Goal: Find specific page/section: Find specific page/section

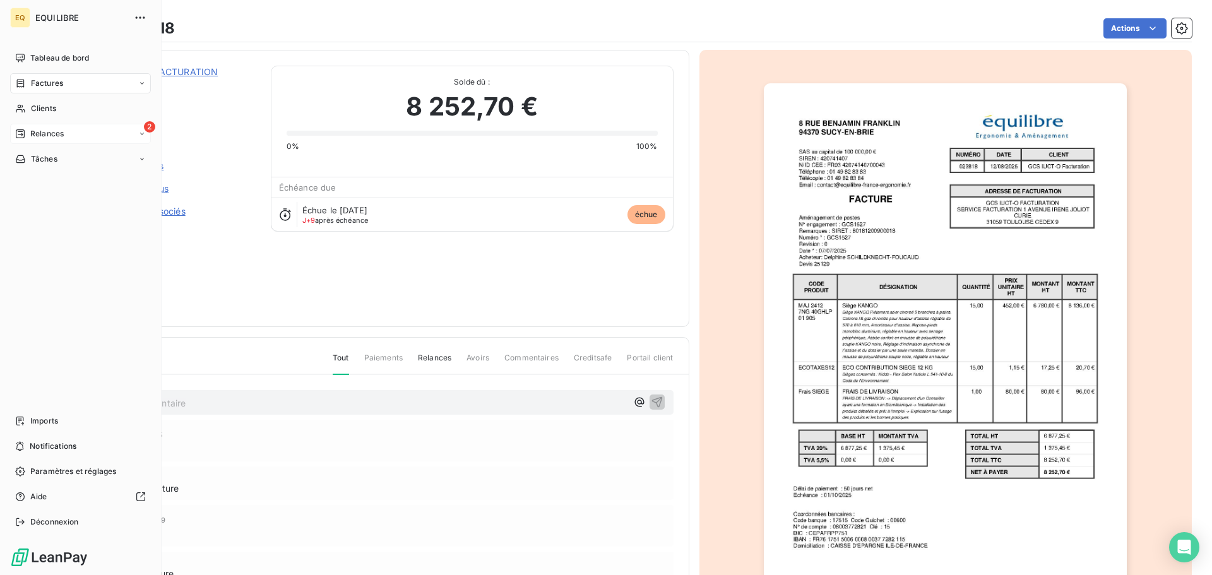
scroll to position [76, 0]
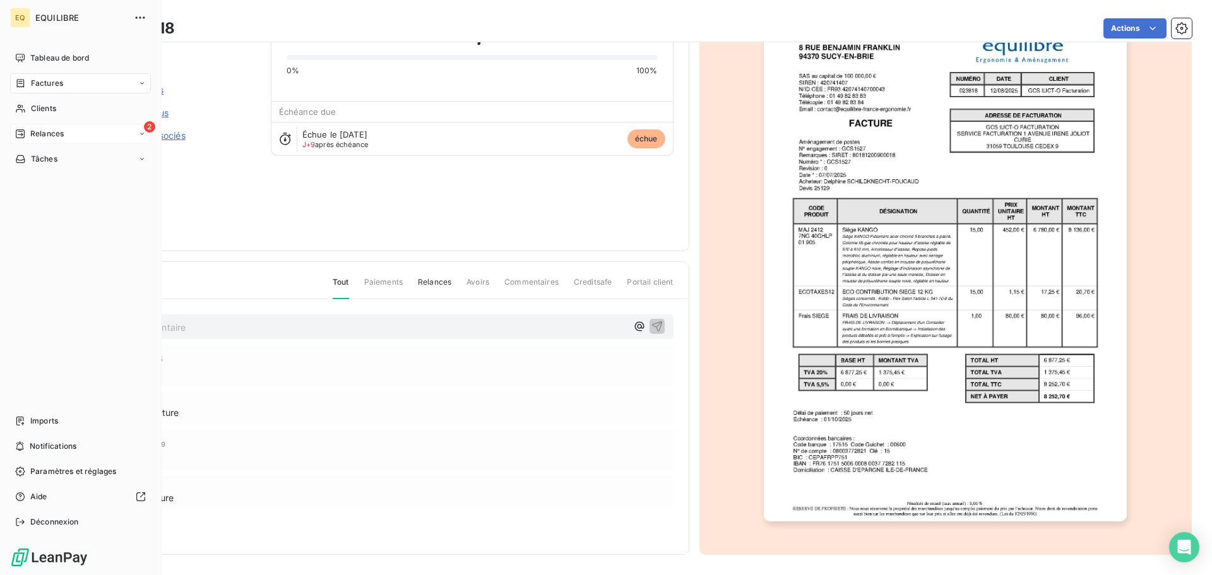
click at [60, 133] on span "Relances" at bounding box center [46, 133] width 33 height 11
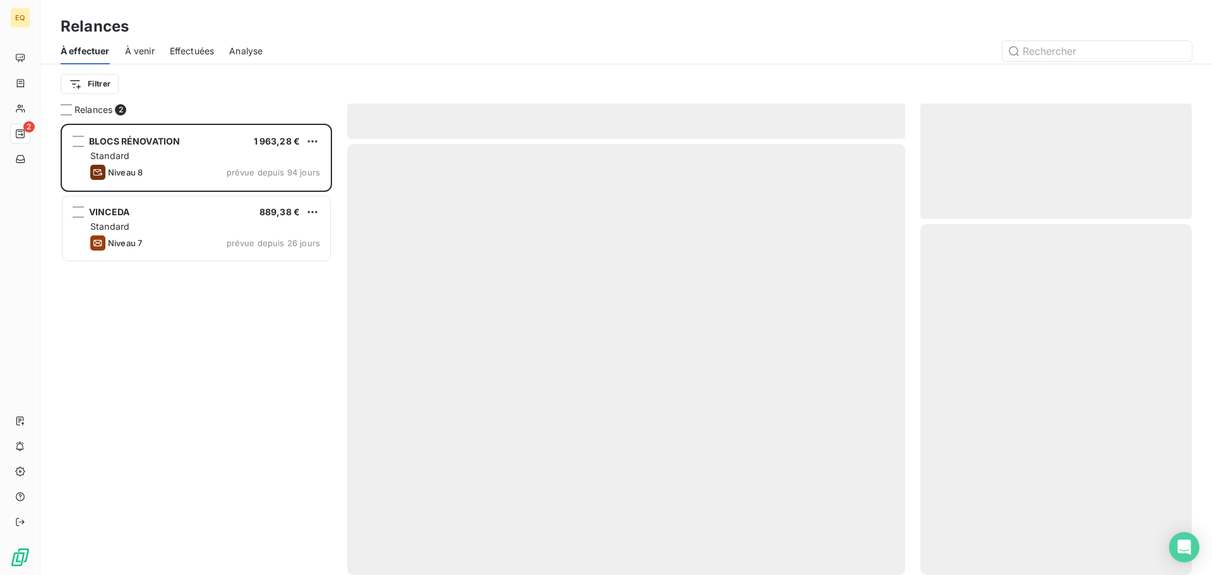
scroll to position [442, 262]
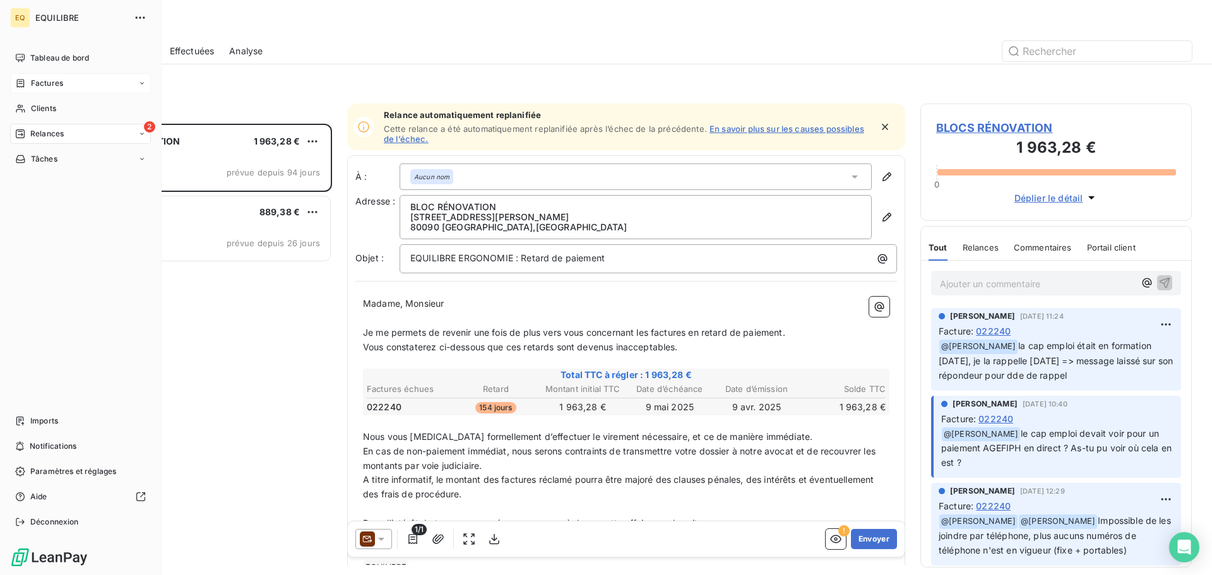
click at [66, 78] on div "Factures" at bounding box center [80, 83] width 141 height 20
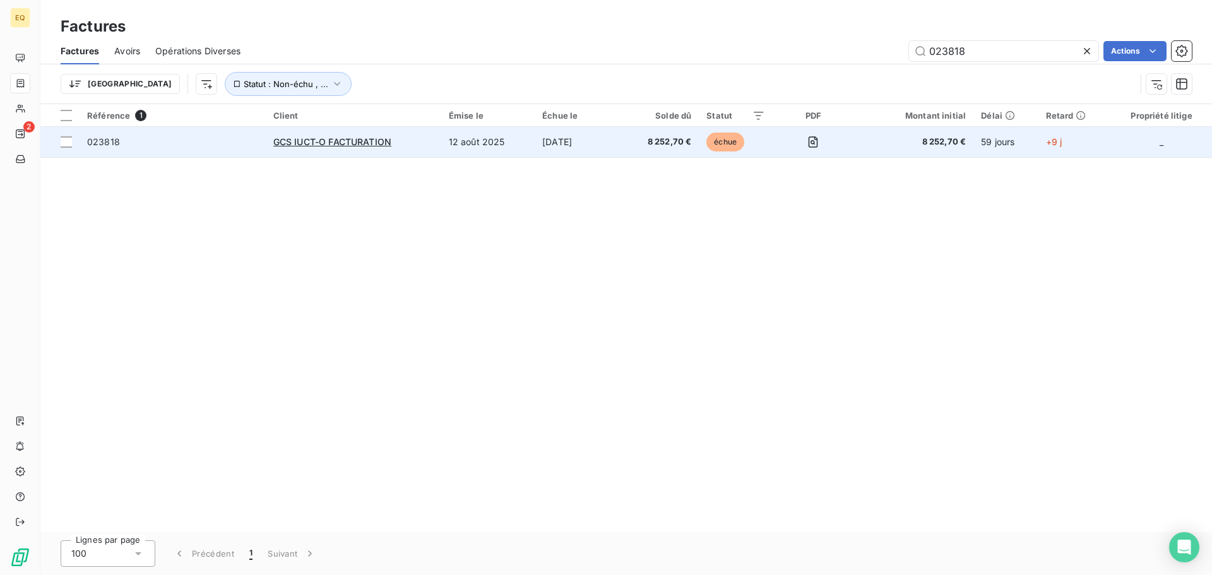
click at [210, 141] on span "023818" at bounding box center [172, 142] width 171 height 13
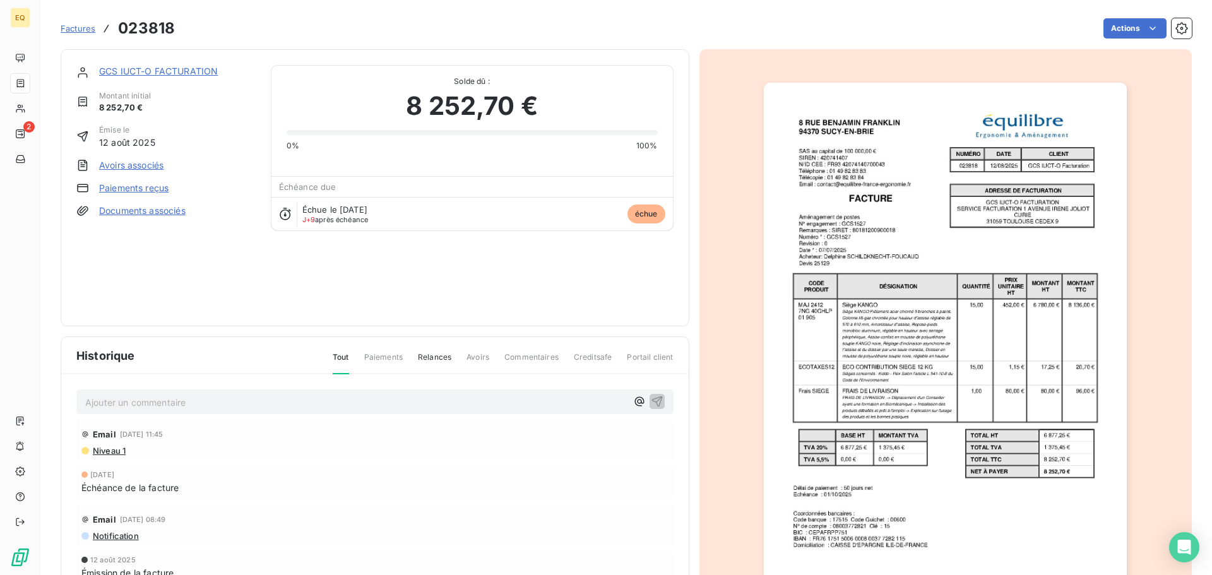
click at [145, 405] on p "Ajouter un commentaire ﻿" at bounding box center [355, 402] width 541 height 16
click at [654, 400] on icon "button" at bounding box center [657, 400] width 13 height 13
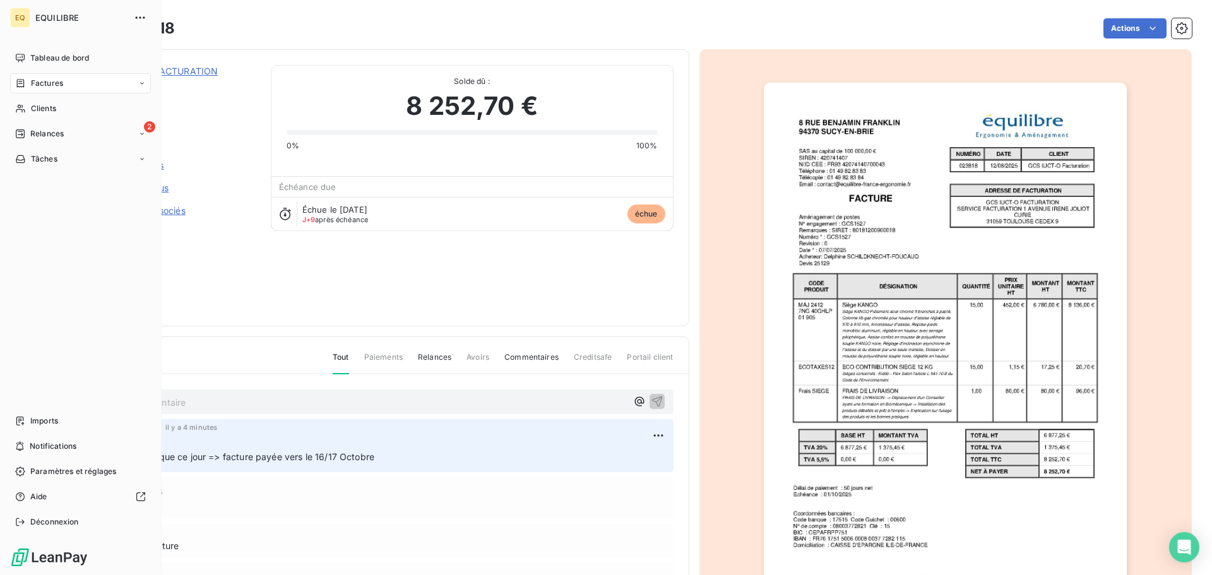
drag, startPoint x: 34, startPoint y: 80, endPoint x: 317, endPoint y: 64, distance: 283.8
click at [34, 80] on span "Factures" at bounding box center [47, 83] width 32 height 11
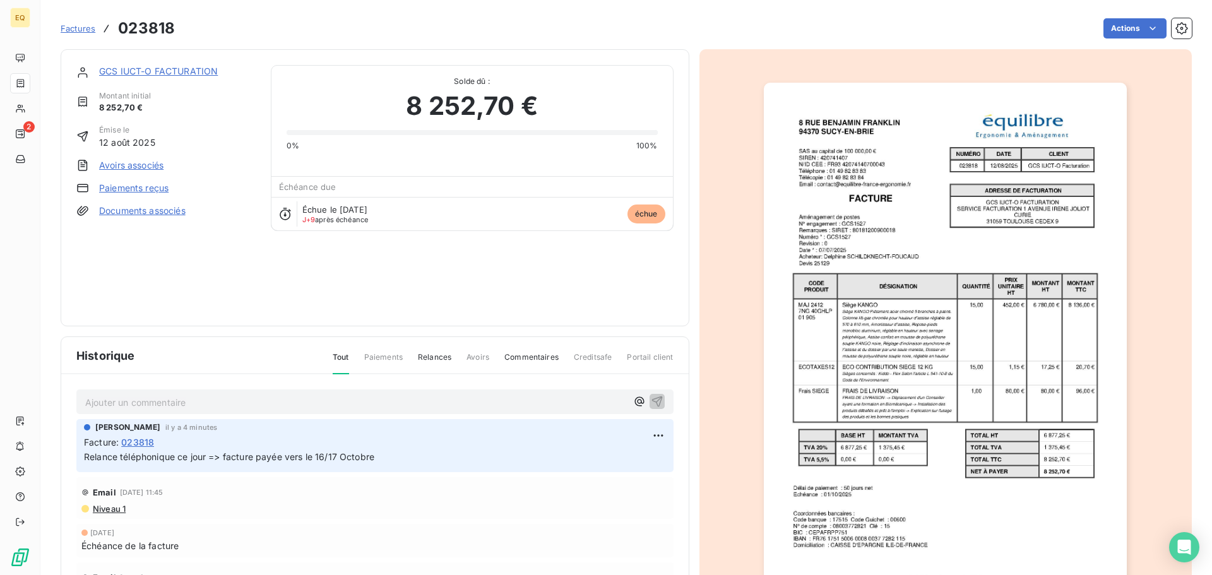
click at [76, 27] on span "Factures" at bounding box center [78, 28] width 35 height 10
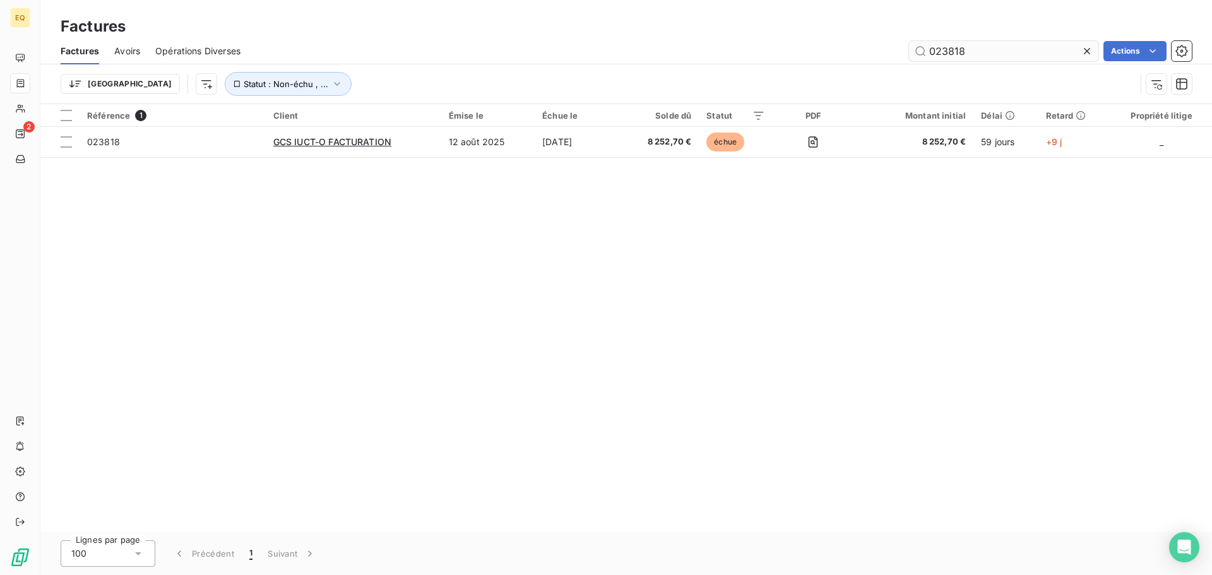
drag, startPoint x: 983, startPoint y: 55, endPoint x: 915, endPoint y: 51, distance: 68.3
click at [915, 51] on input "023818" at bounding box center [1003, 51] width 189 height 20
type input "024135"
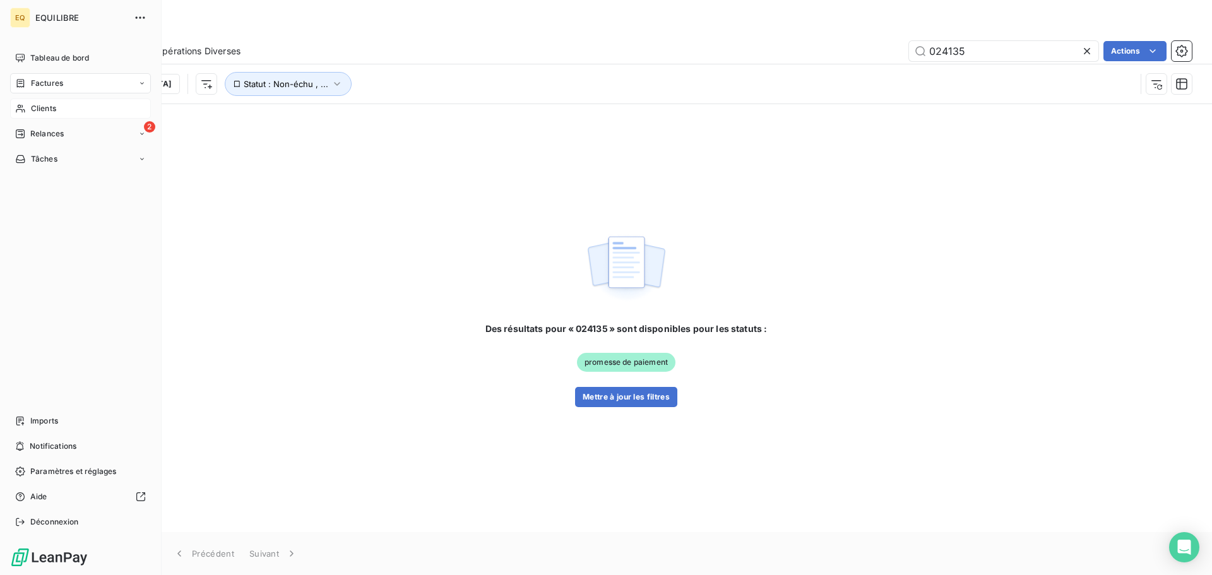
click at [47, 108] on span "Clients" at bounding box center [43, 108] width 25 height 11
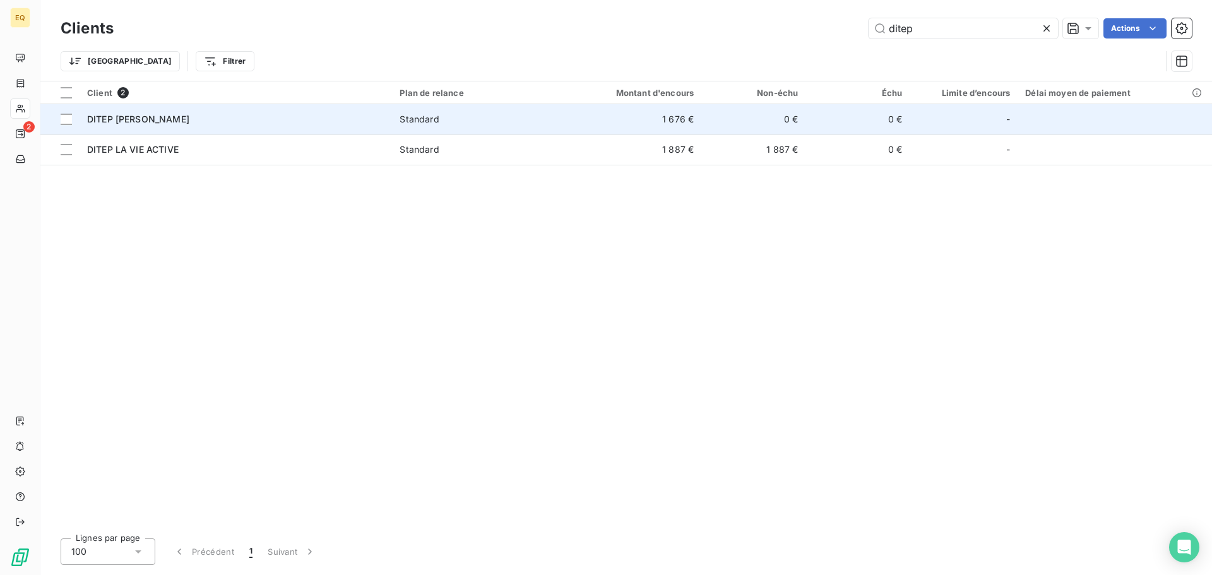
type input "ditep"
click at [286, 118] on div "DITEP [PERSON_NAME]" at bounding box center [235, 119] width 297 height 13
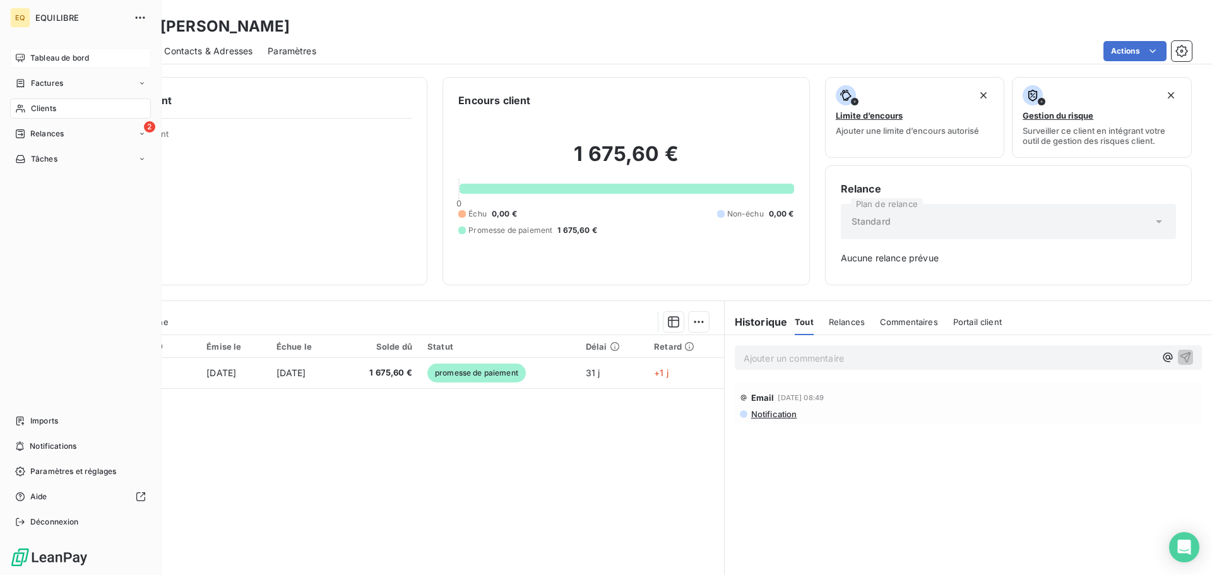
drag, startPoint x: 53, startPoint y: 81, endPoint x: 136, endPoint y: 68, distance: 83.8
click at [54, 81] on span "Factures" at bounding box center [47, 83] width 32 height 11
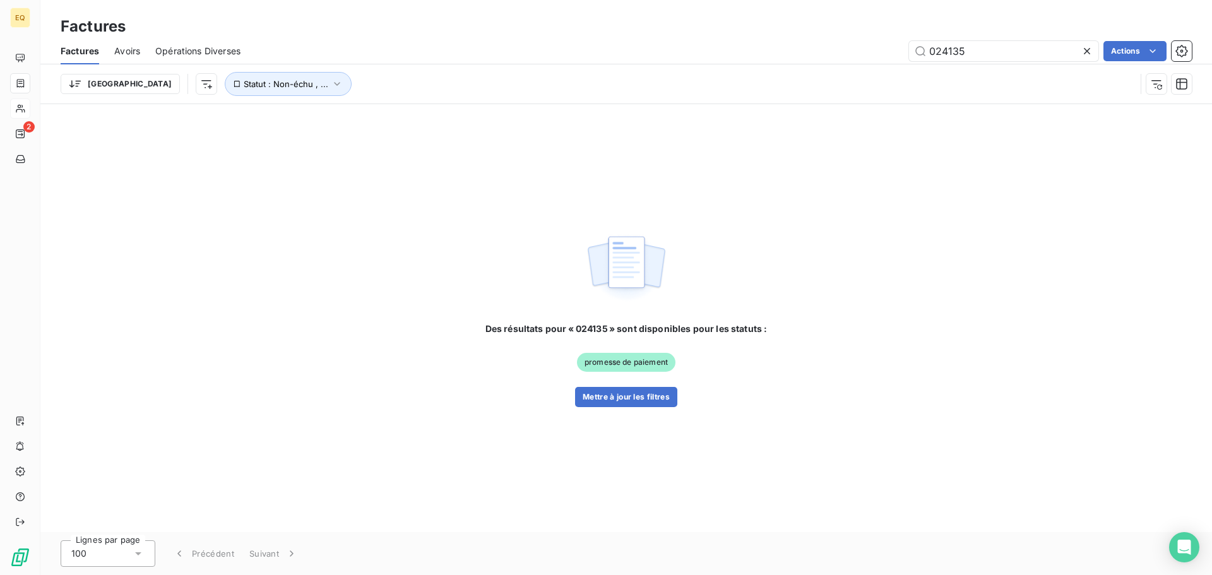
drag, startPoint x: 980, startPoint y: 53, endPoint x: 899, endPoint y: 47, distance: 81.0
click at [899, 47] on div "024135 Actions" at bounding box center [724, 51] width 936 height 20
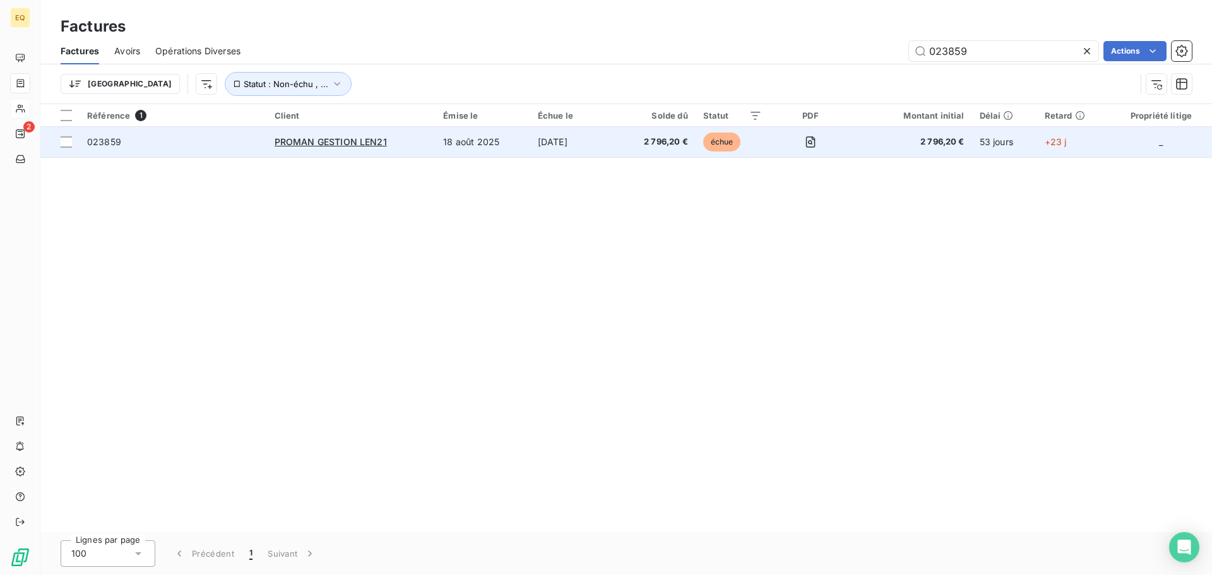
type input "023859"
click at [189, 138] on span "023859" at bounding box center [173, 142] width 172 height 13
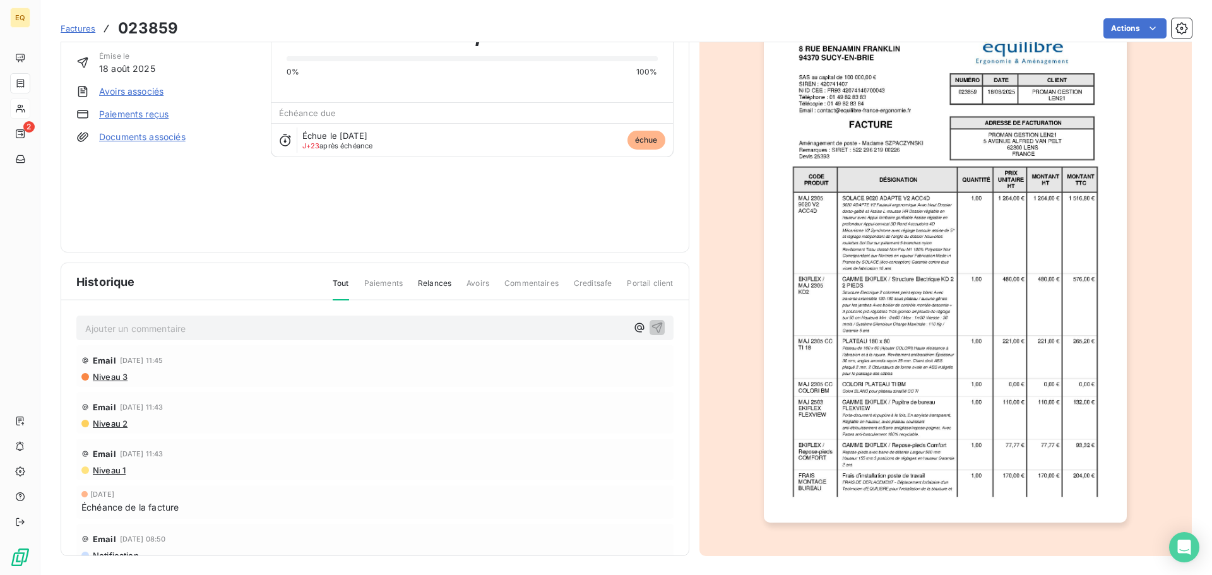
scroll to position [76, 0]
